Goal: Book appointment/travel/reservation

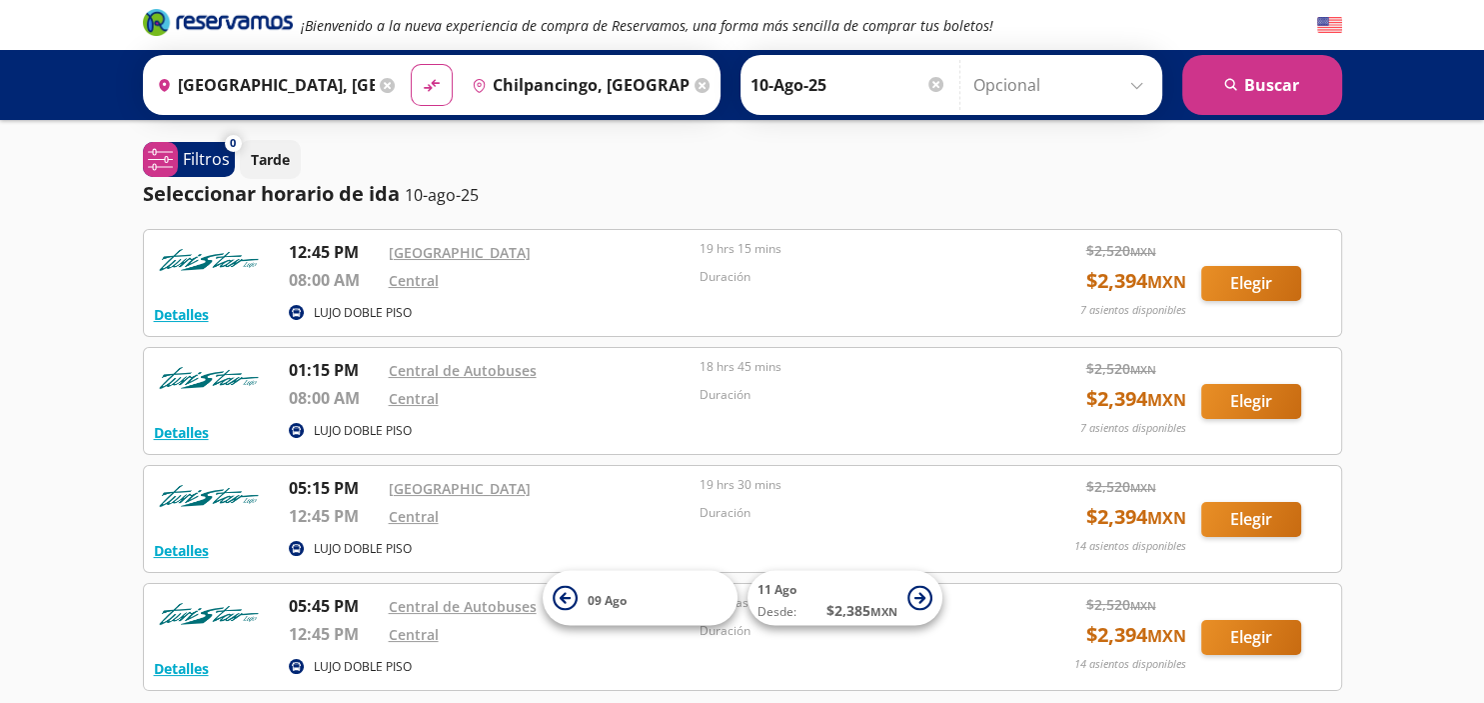
click at [695, 83] on icon at bounding box center [702, 85] width 15 height 15
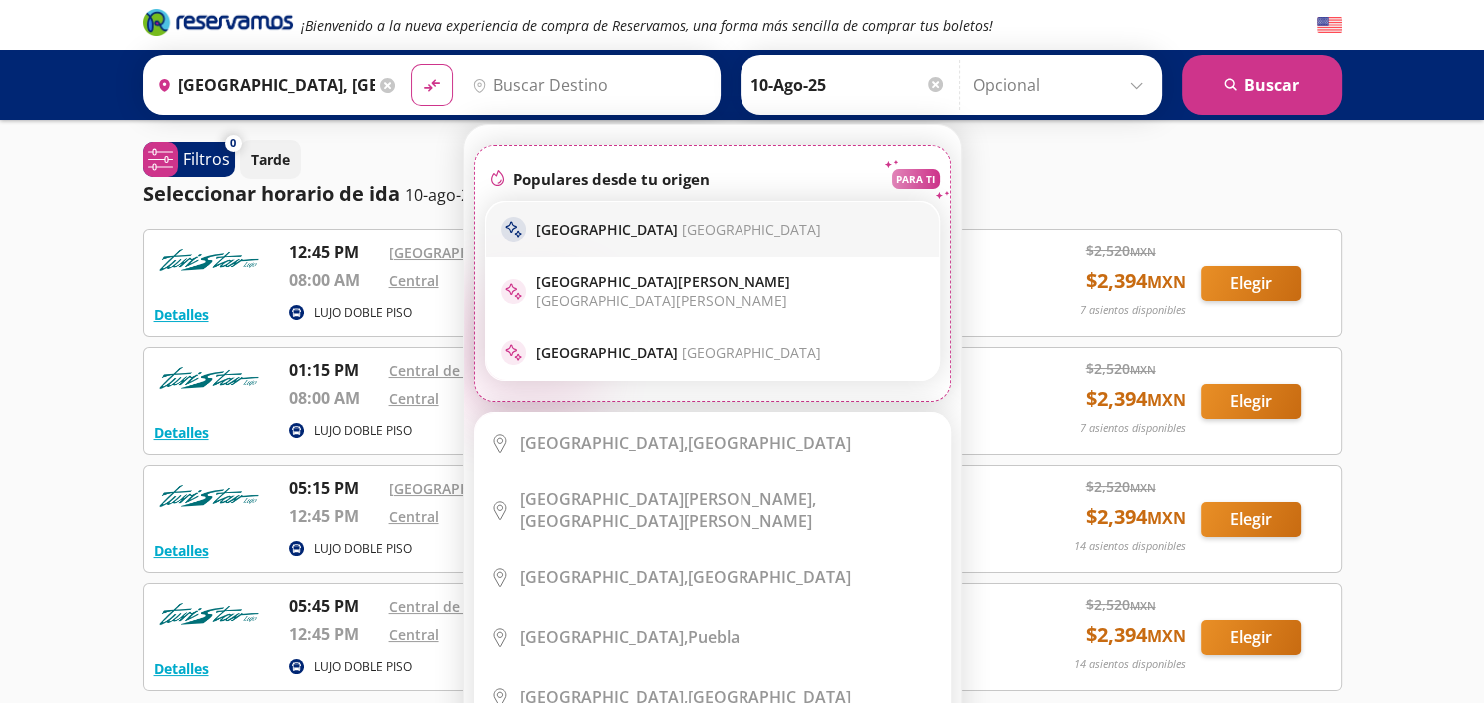
click at [682, 232] on span "[GEOGRAPHIC_DATA]" at bounding box center [752, 229] width 140 height 19
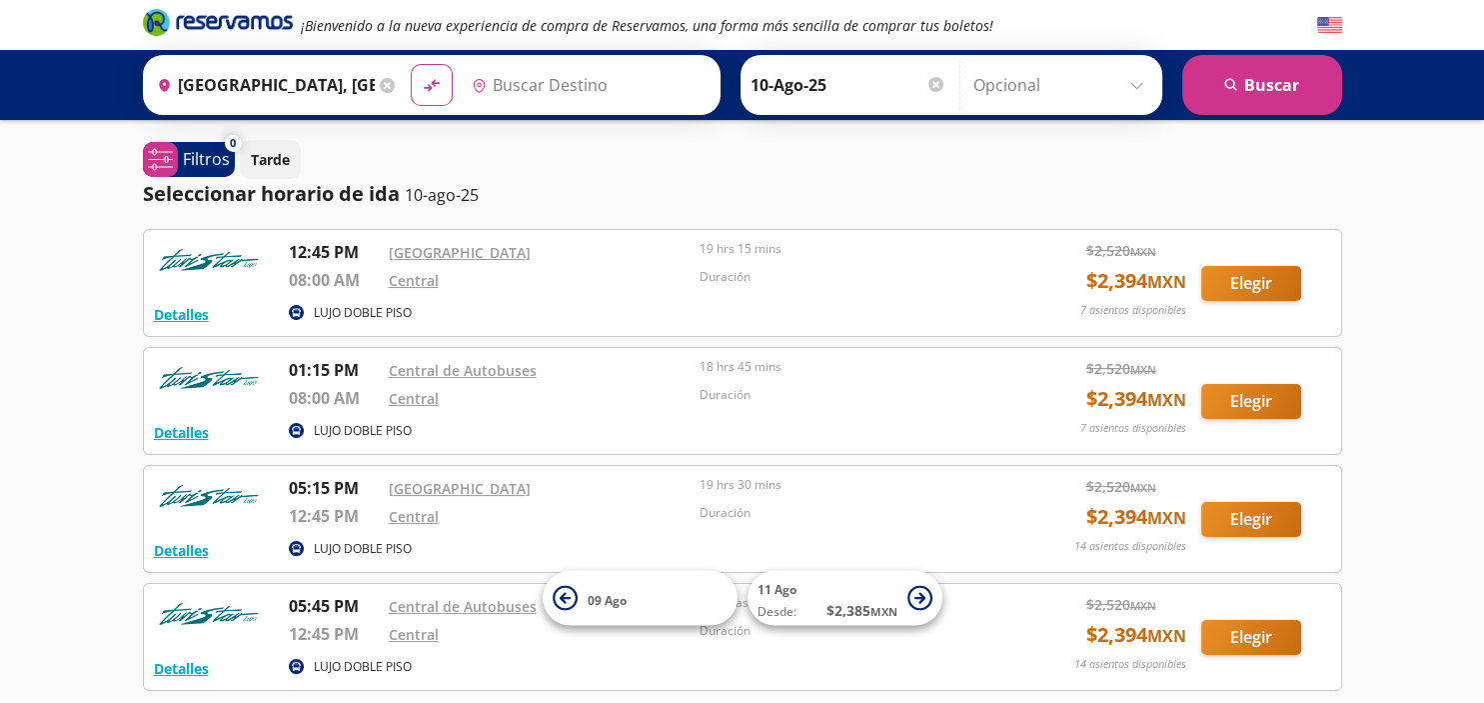
type input "[GEOGRAPHIC_DATA], [GEOGRAPHIC_DATA]"
click at [1265, 73] on button "search [GEOGRAPHIC_DATA]" at bounding box center [1262, 85] width 160 height 60
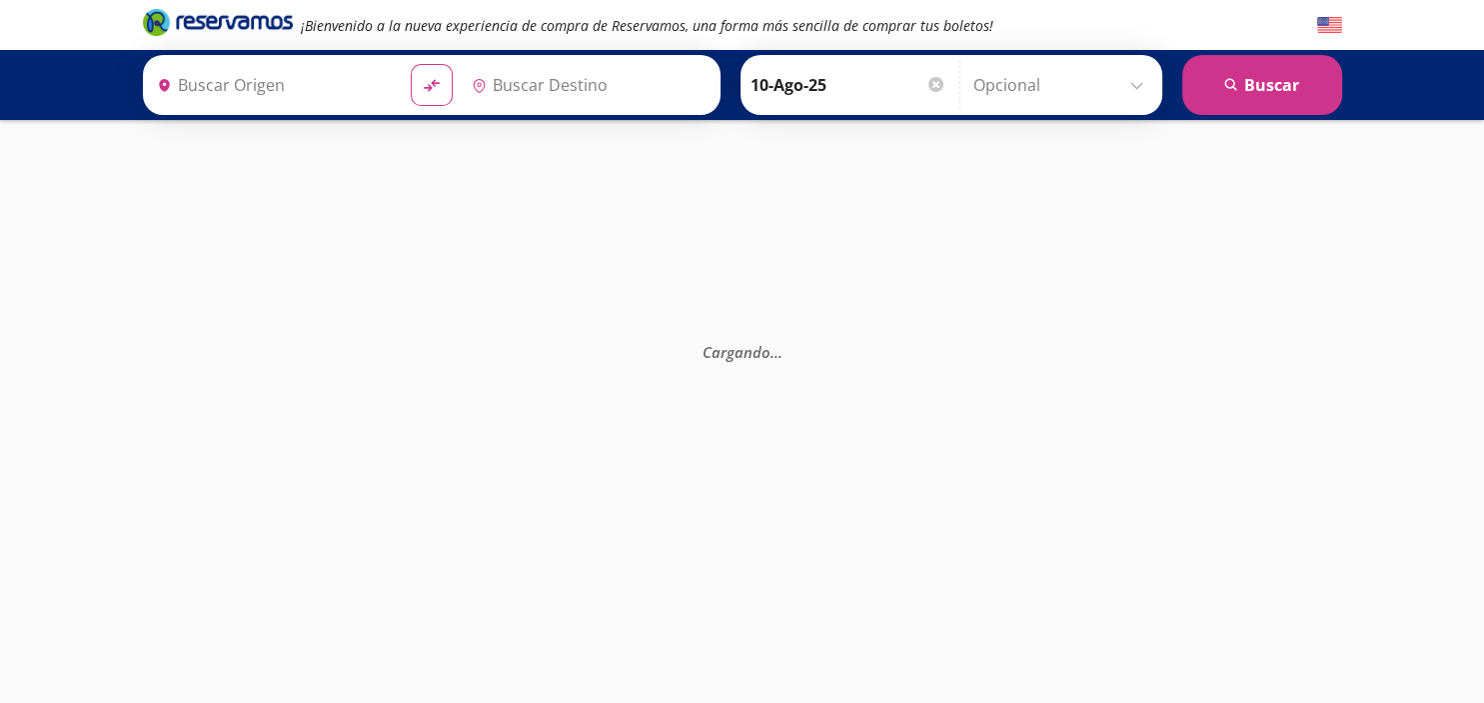
type input "[GEOGRAPHIC_DATA], [GEOGRAPHIC_DATA][PERSON_NAME]"
type input "[GEOGRAPHIC_DATA], [GEOGRAPHIC_DATA]"
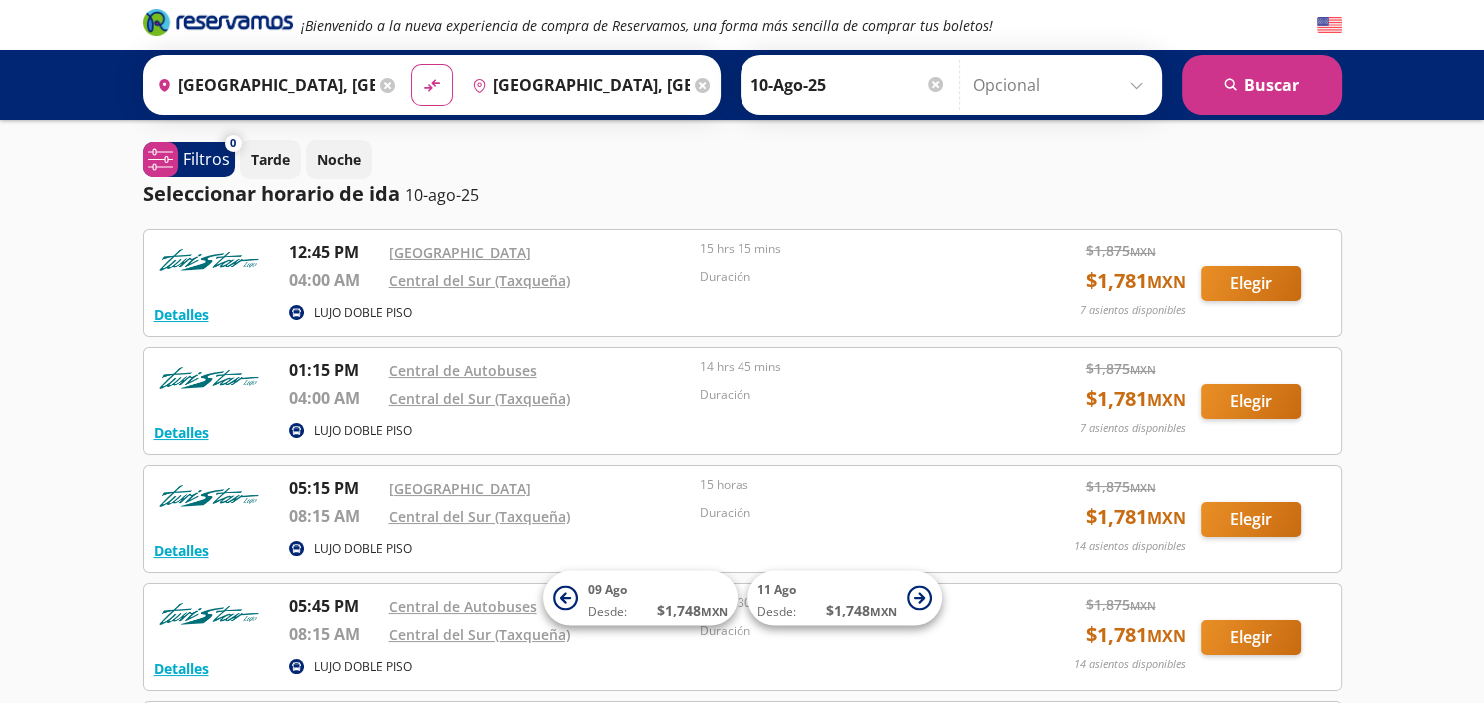
click at [46, 454] on div "¡Bienvenido a la nueva experiencia de compra de Reservamos, una forma más senci…" at bounding box center [742, 675] width 1484 height 1350
click at [190, 324] on button "Detalles" at bounding box center [181, 314] width 55 height 21
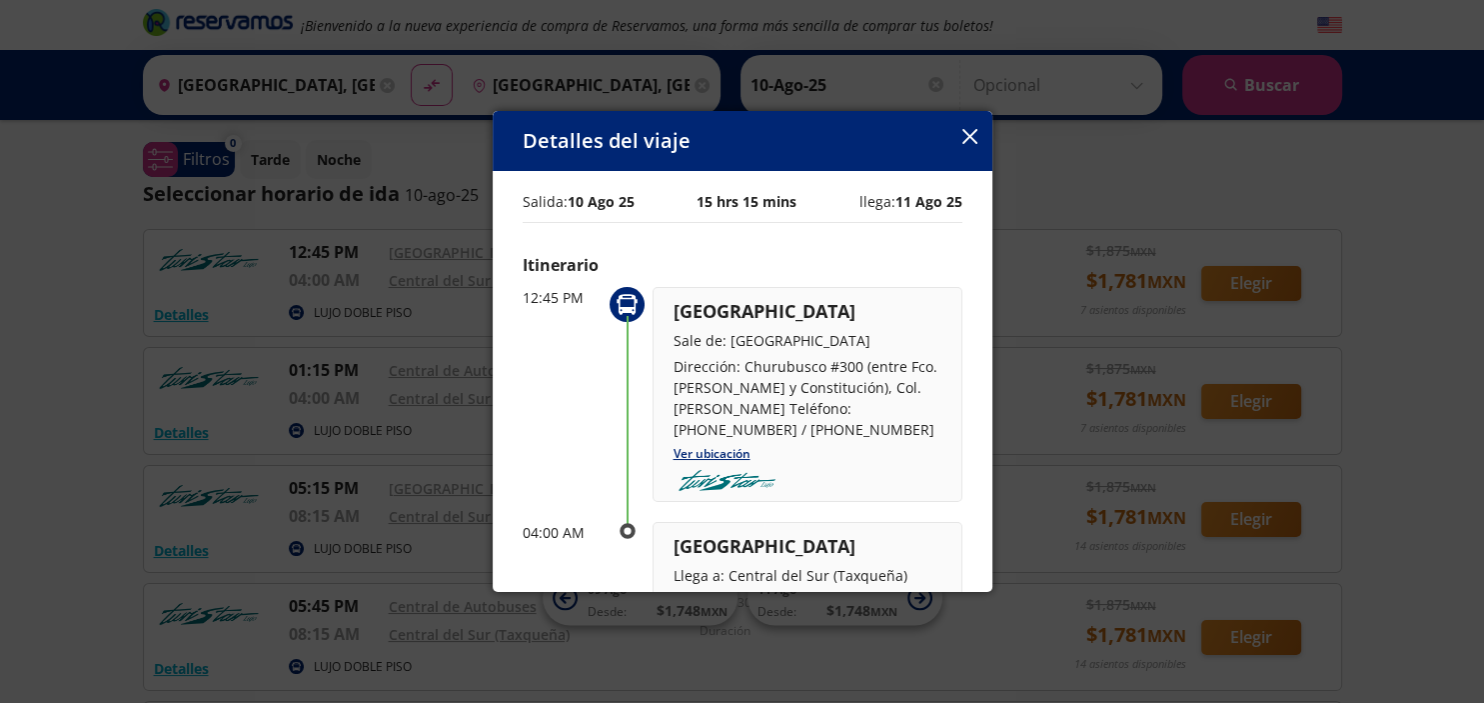
click at [966, 133] on icon "button" at bounding box center [969, 136] width 15 height 15
